Goal: Check status: Check status

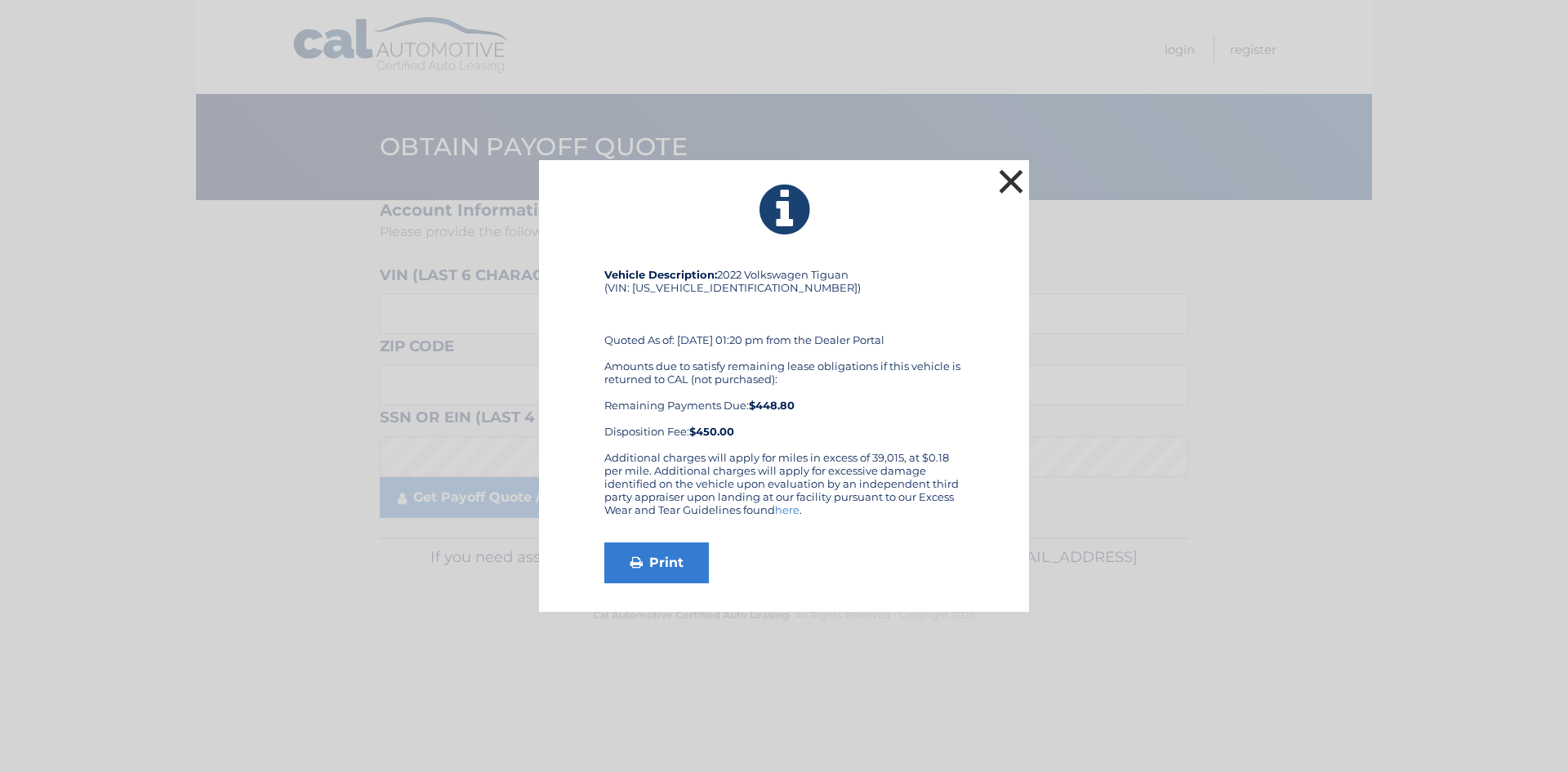
click at [1020, 179] on button "×" at bounding box center [1011, 181] width 33 height 33
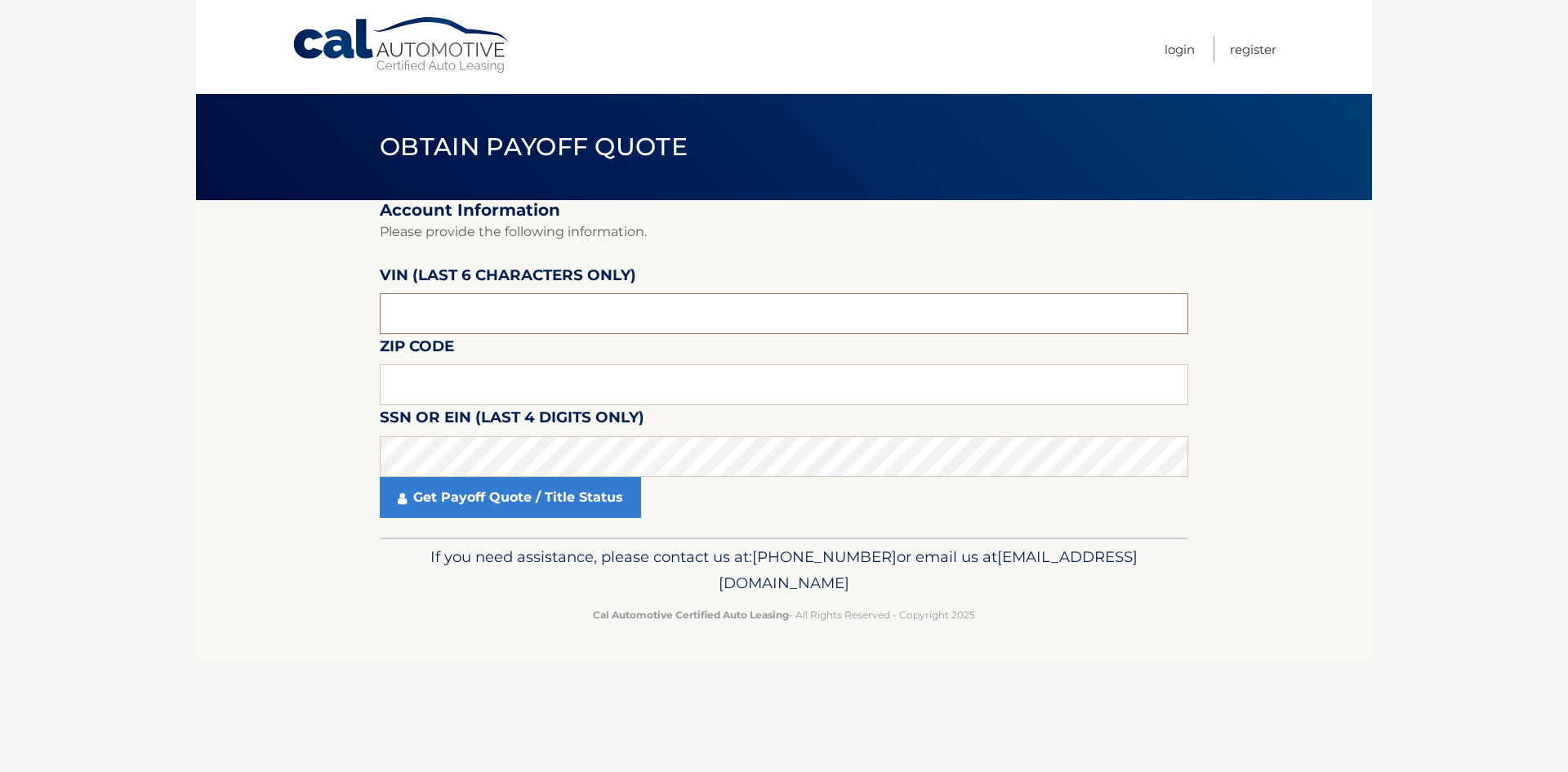
click at [441, 319] on input "text" at bounding box center [784, 313] width 809 height 41
click at [294, 397] on section "Account Information Please provide the following information. [PERSON_NAME] (la…" at bounding box center [784, 369] width 1176 height 338
click at [231, 424] on section "Account Information Please provide the following information. [PERSON_NAME] (la…" at bounding box center [784, 369] width 1176 height 338
click at [405, 311] on input "text" at bounding box center [784, 313] width 809 height 41
type input "153009"
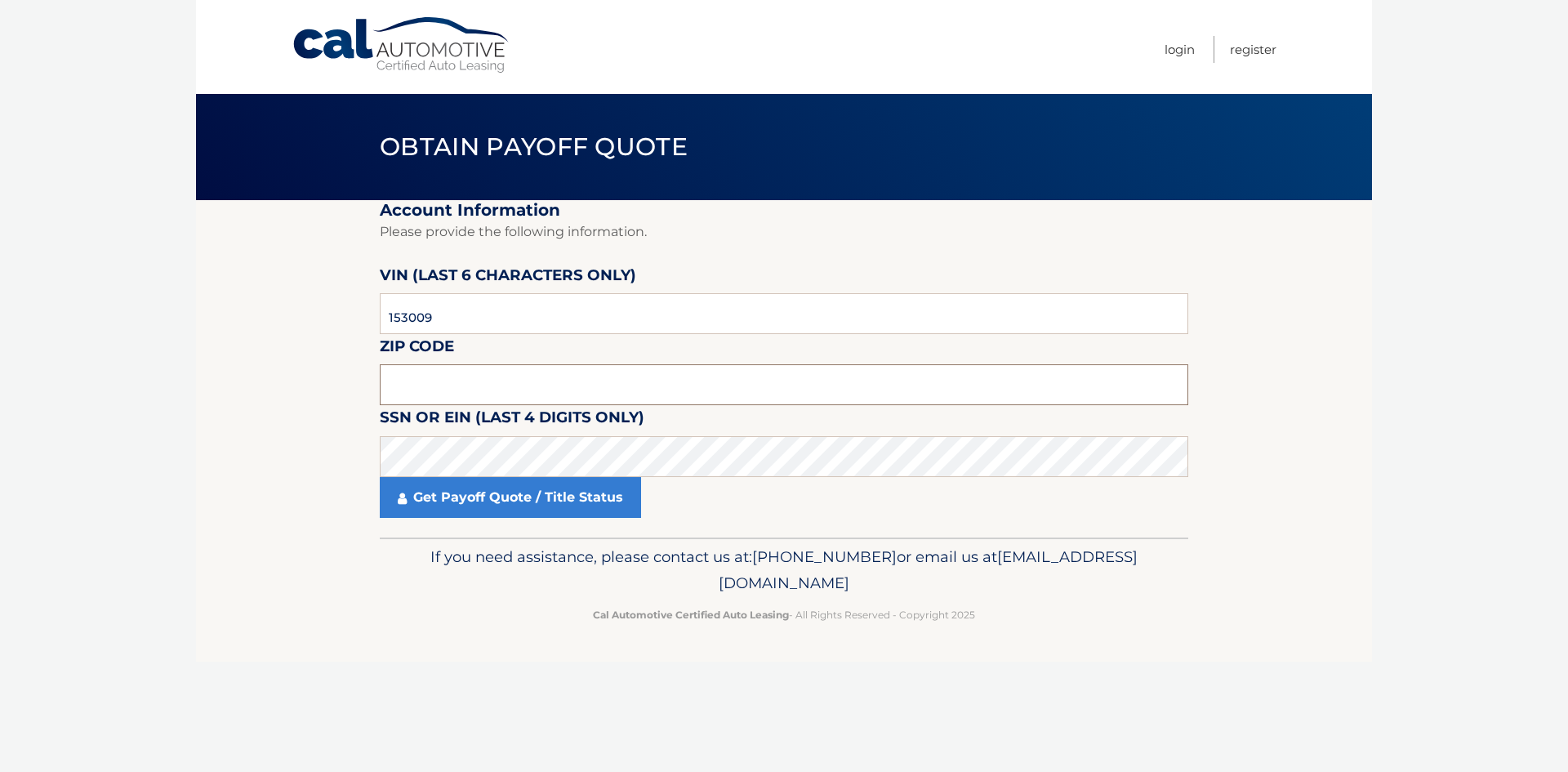
click at [443, 393] on input "text" at bounding box center [784, 384] width 809 height 41
click at [396, 385] on input "text" at bounding box center [784, 384] width 809 height 41
type input "33328"
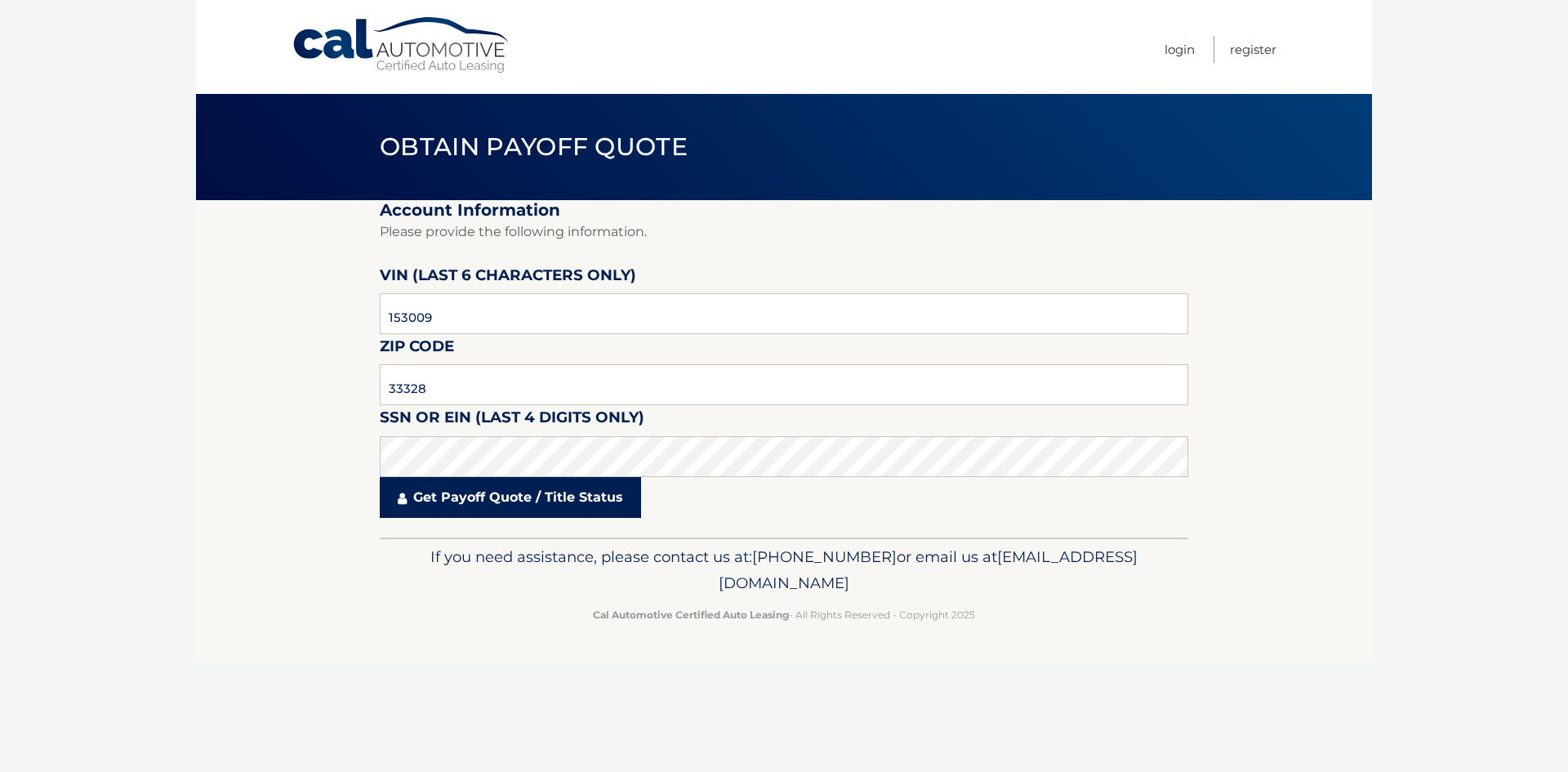
click at [413, 487] on link "Get Payoff Quote / Title Status" at bounding box center [510, 497] width 261 height 41
click at [479, 507] on link "Get Payoff Quote / Title Status" at bounding box center [510, 497] width 261 height 41
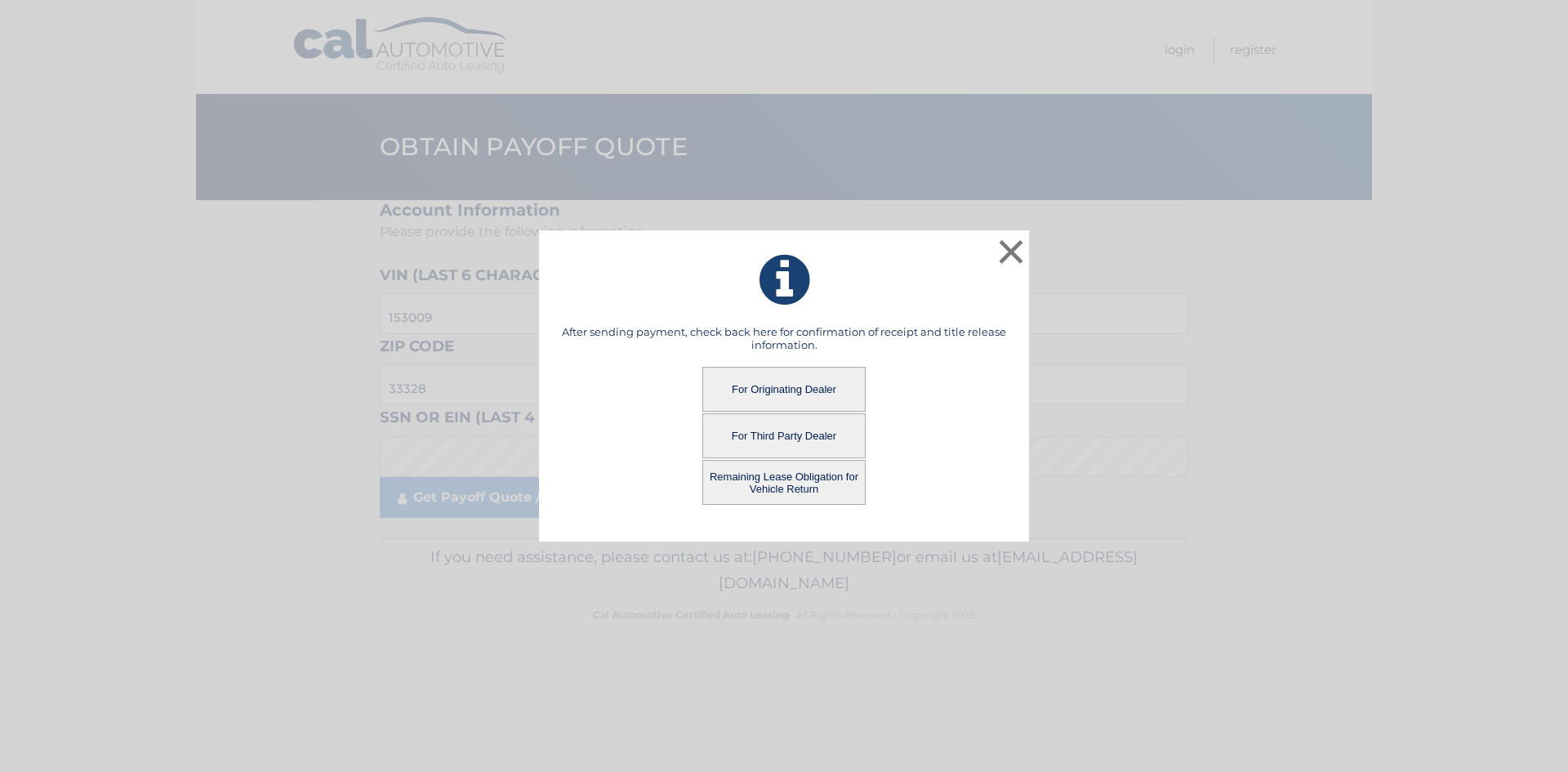
click at [785, 387] on button "For Originating Dealer" at bounding box center [784, 390] width 163 height 45
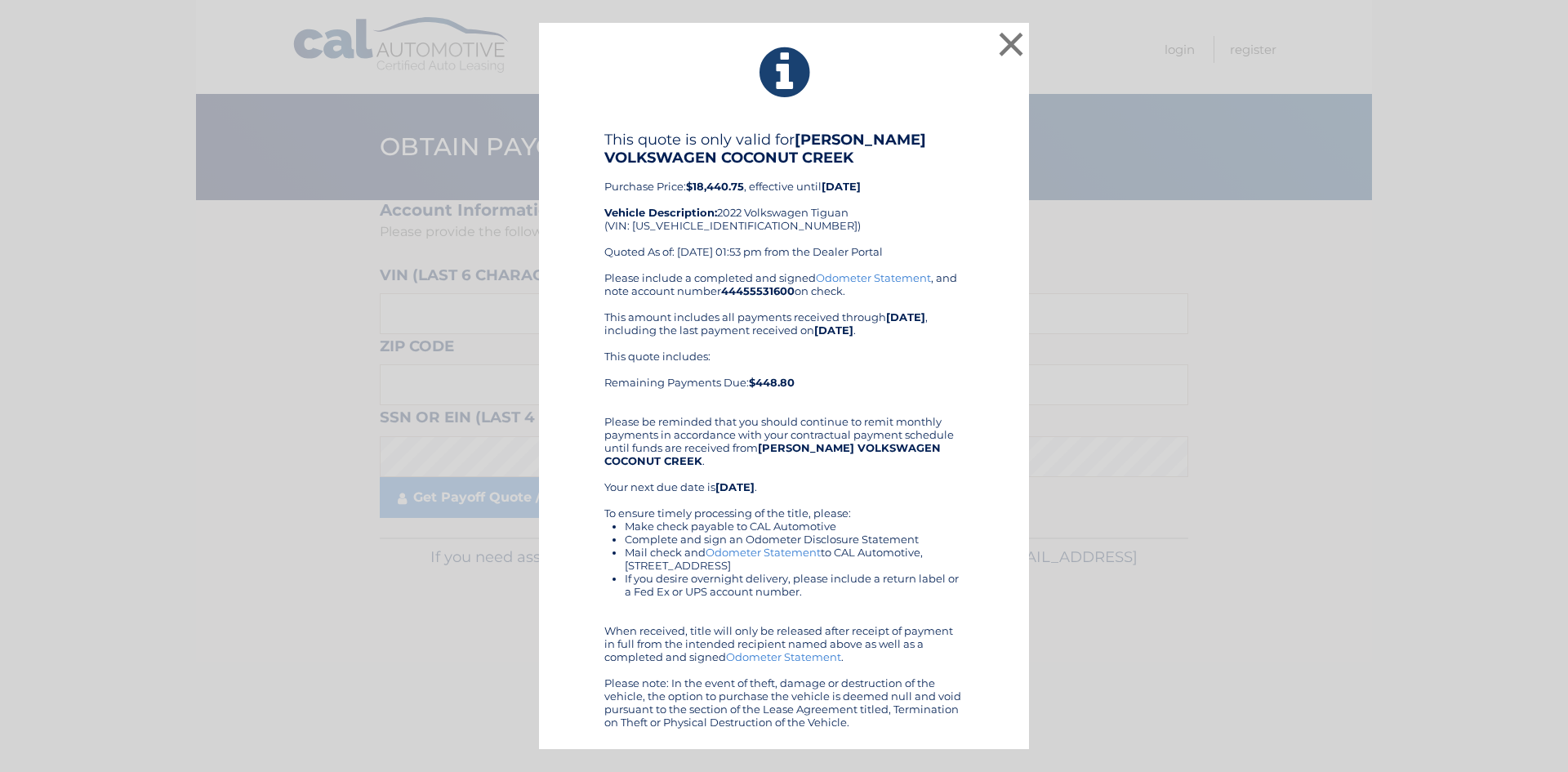
click at [753, 551] on link "Odometer Statement" at bounding box center [763, 552] width 115 height 13
click at [1009, 40] on button "×" at bounding box center [1011, 43] width 33 height 33
